Goal: Obtain resource: Download file/media

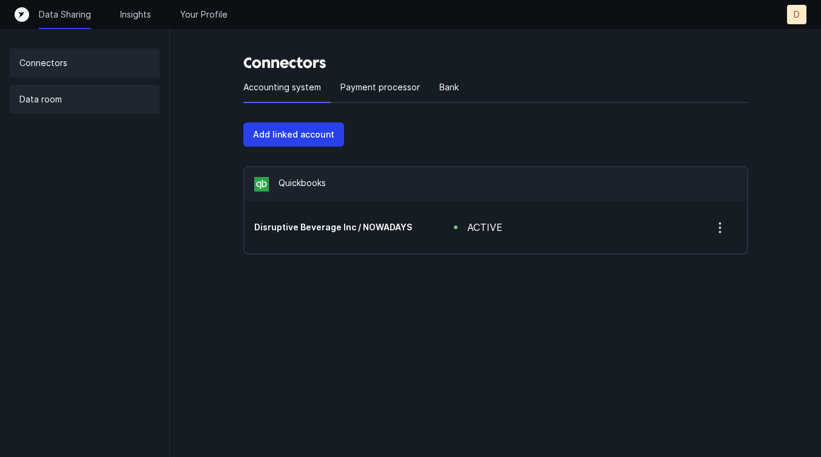
click at [60, 103] on p "Data room" at bounding box center [40, 99] width 42 height 15
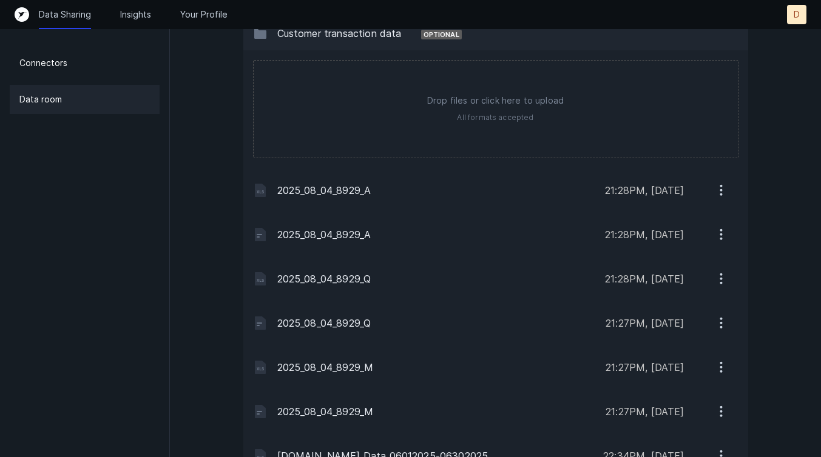
scroll to position [1086, 0]
click at [720, 411] on icon "button" at bounding box center [720, 411] width 1 height 1
click at [675, 440] on p "Download" at bounding box center [670, 442] width 41 height 15
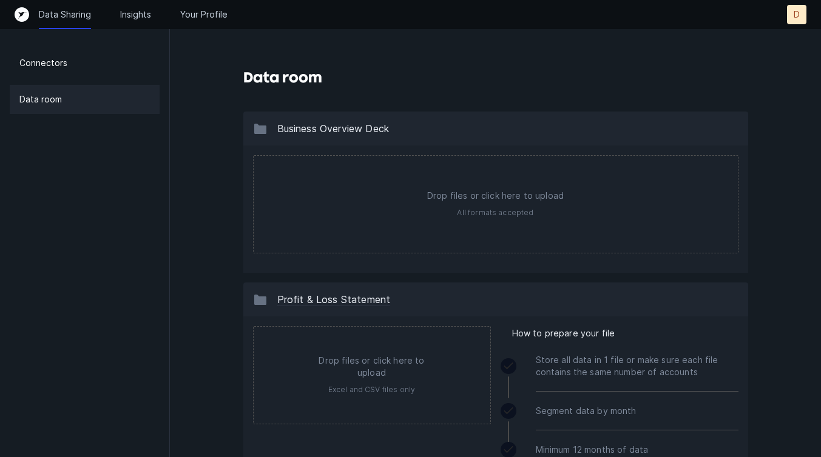
click at [75, 20] on p "Data Sharing" at bounding box center [65, 14] width 52 height 12
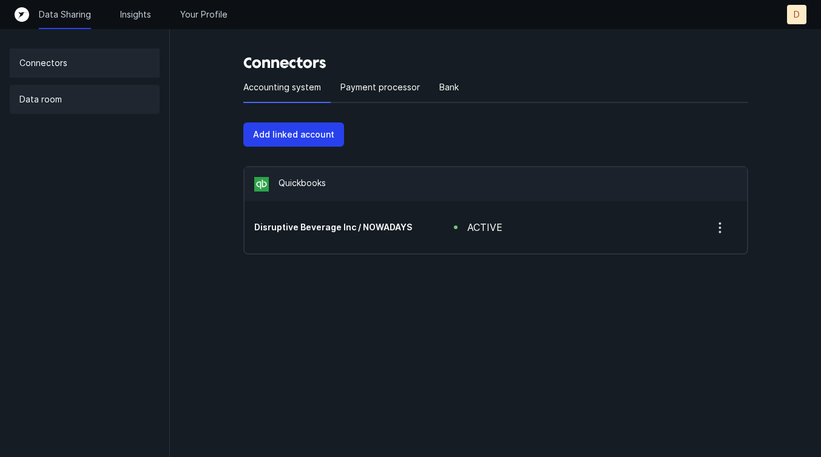
click at [64, 104] on div "Data room" at bounding box center [85, 99] width 150 height 29
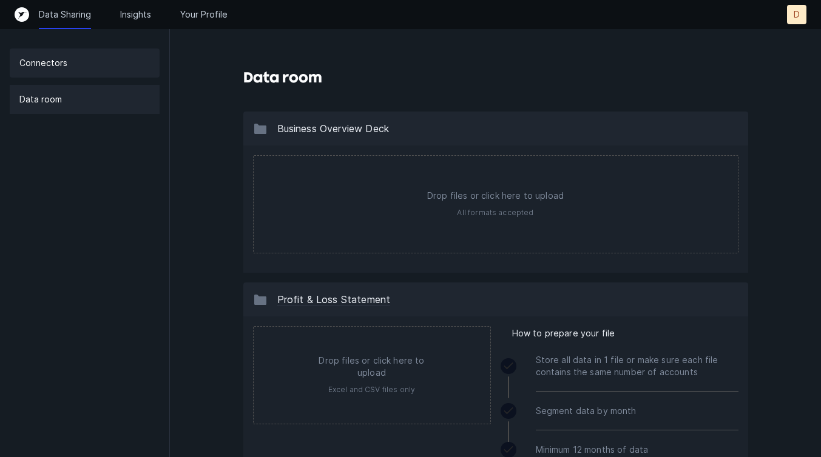
click at [51, 66] on p "Connectors" at bounding box center [43, 63] width 48 height 15
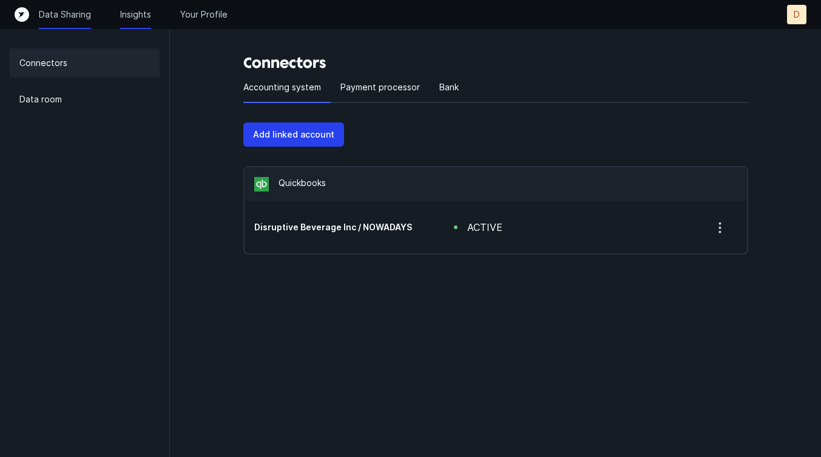
click at [139, 12] on p "Insights" at bounding box center [135, 14] width 31 height 12
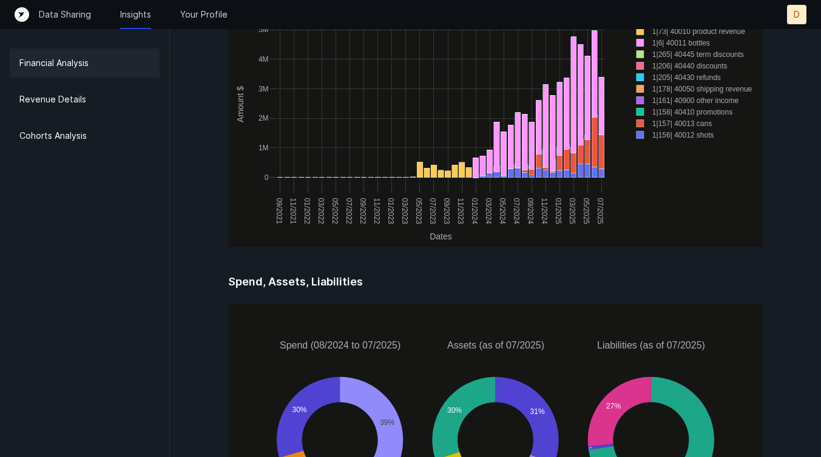
scroll to position [1693, 0]
